Goal: Information Seeking & Learning: Learn about a topic

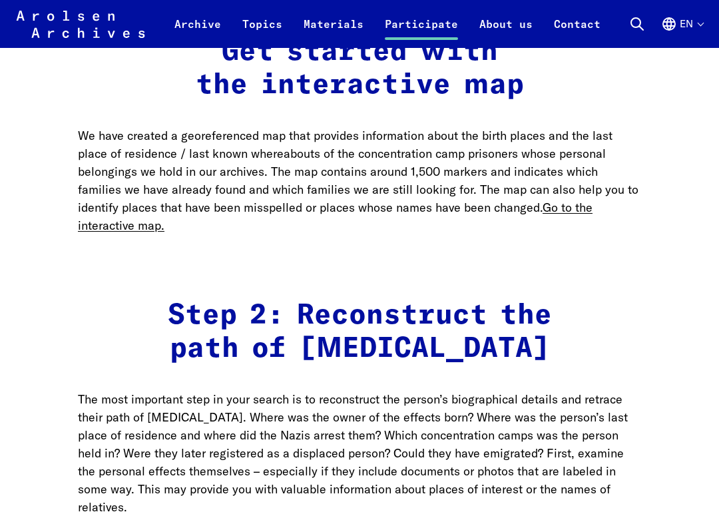
scroll to position [1674, 0]
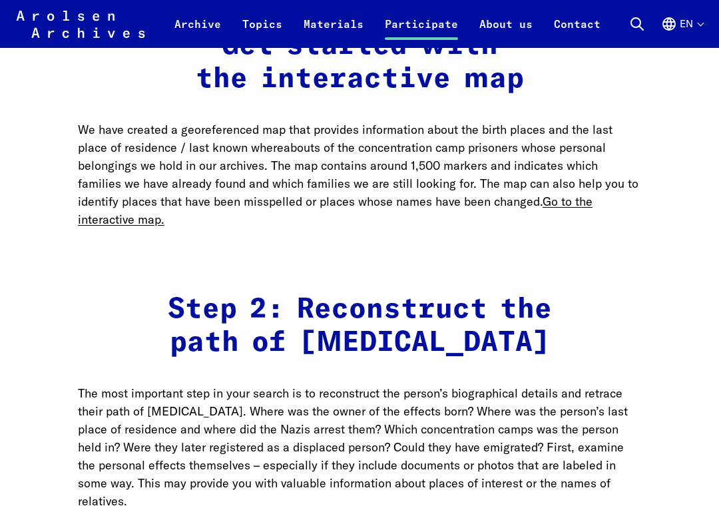
click at [568, 194] on link "Go to the interactive map." at bounding box center [335, 210] width 515 height 33
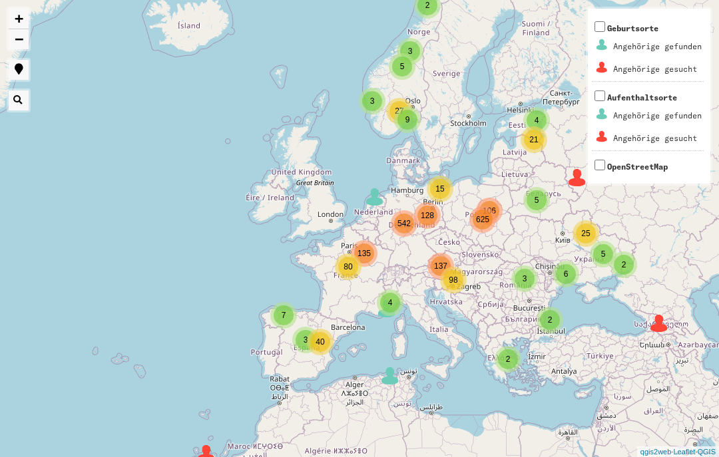
click at [20, 18] on link "+" at bounding box center [19, 19] width 20 height 21
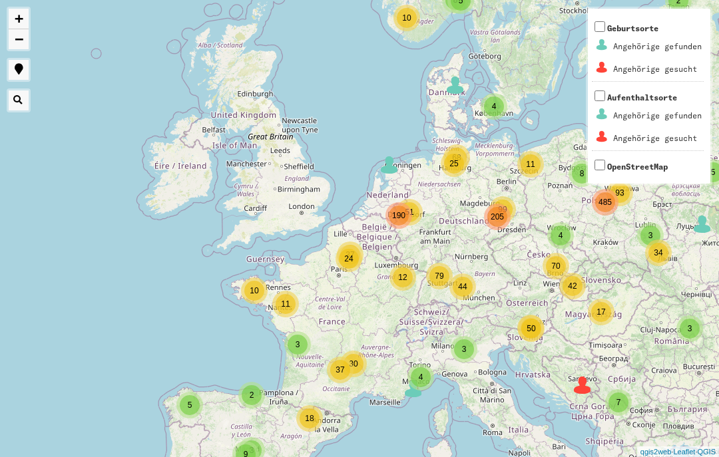
click at [23, 19] on link "+" at bounding box center [19, 19] width 20 height 21
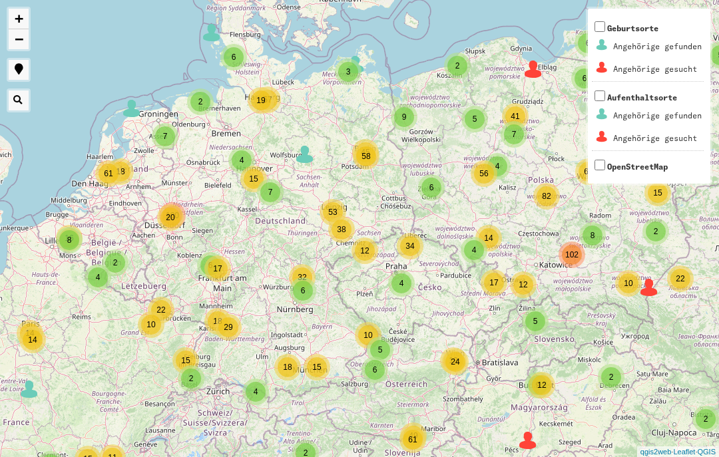
click at [20, 20] on link "+" at bounding box center [19, 19] width 20 height 21
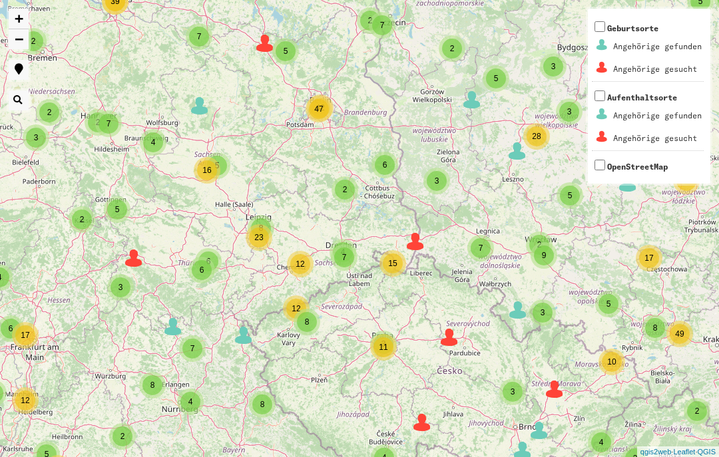
click at [20, 21] on link "+" at bounding box center [19, 19] width 20 height 21
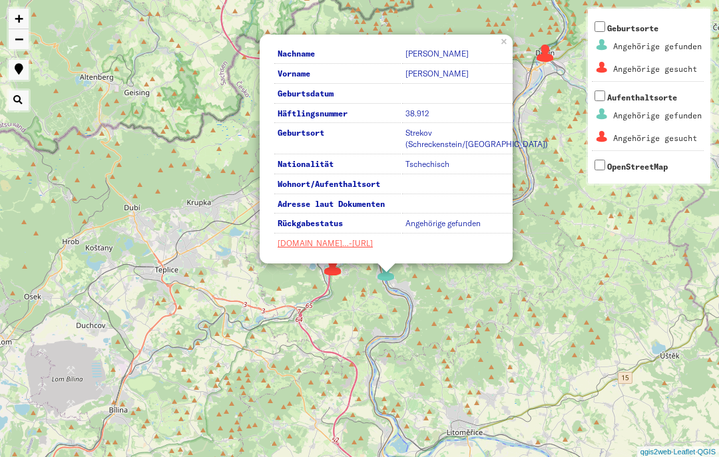
click at [510, 53] on div "Nachname [PERSON_NAME] Vorname [PERSON_NAME] Geburtsdatum Häftlingsnummer 38.91…" at bounding box center [386, 149] width 253 height 229
click at [511, 53] on div "Nachname [PERSON_NAME] Vorname [PERSON_NAME] Geburtsdatum Häftlingsnummer 38.91…" at bounding box center [386, 149] width 253 height 229
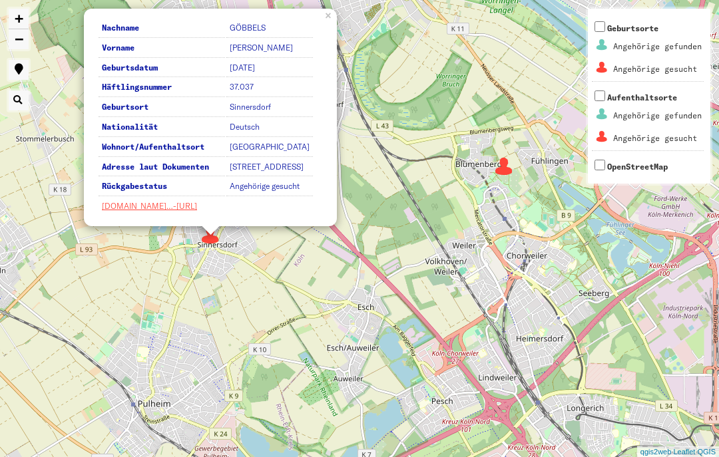
click at [131, 206] on link "[DOMAIN_NAME]…-[URL]" at bounding box center [149, 206] width 95 height 10
